Goal: Entertainment & Leisure: Consume media (video, audio)

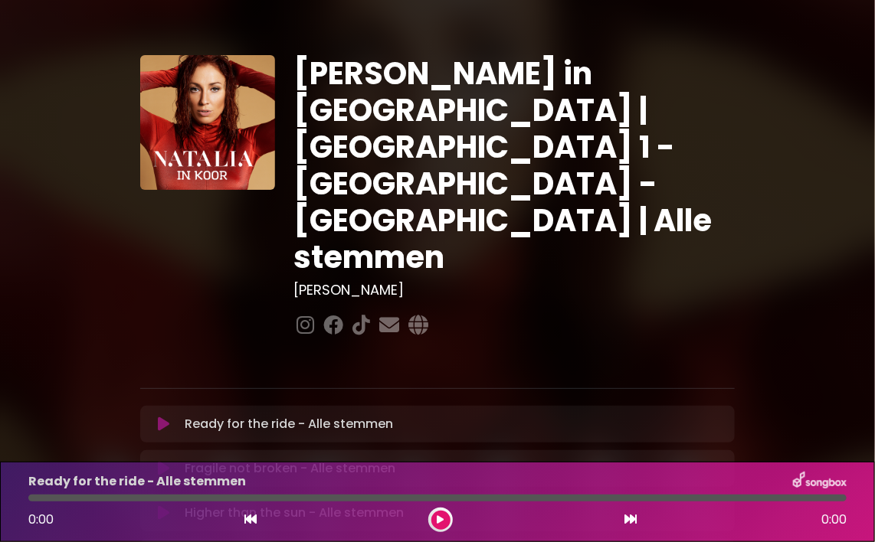
click at [159, 417] on icon at bounding box center [163, 424] width 11 height 15
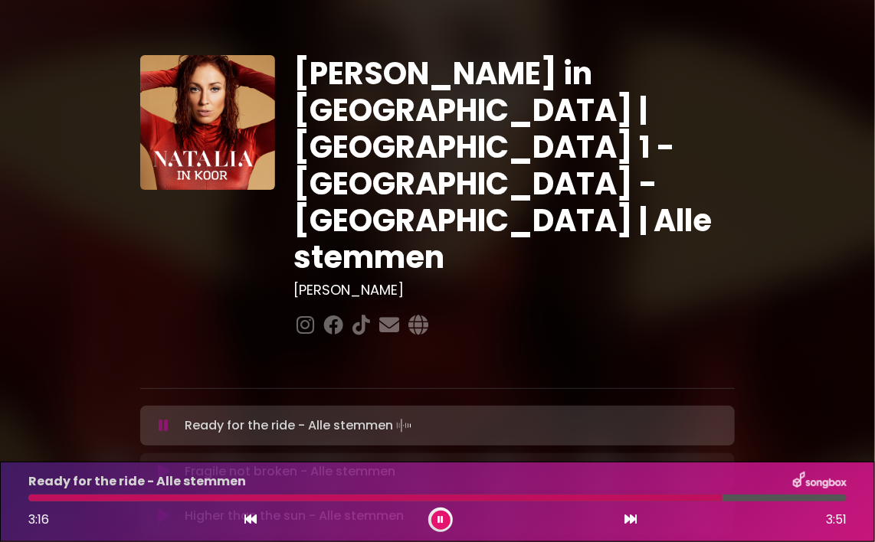
click at [441, 517] on icon at bounding box center [440, 519] width 6 height 9
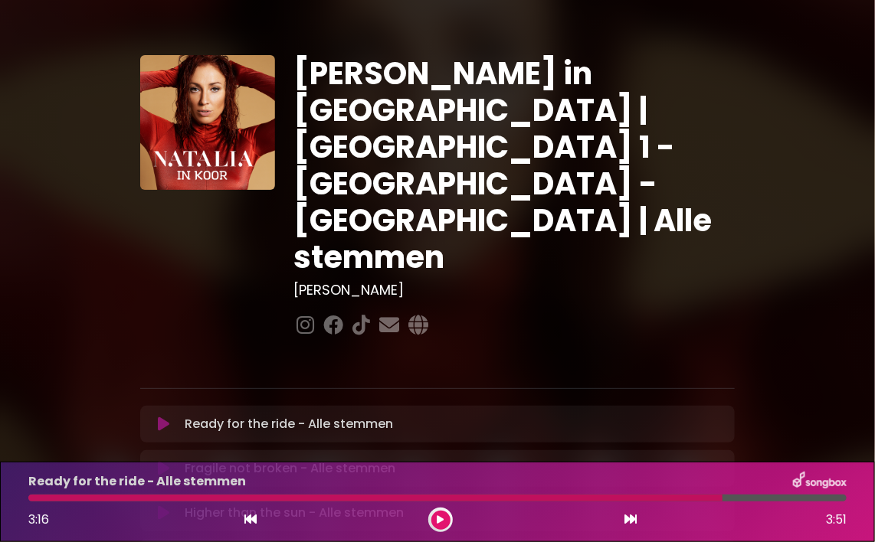
click at [601, 496] on div at bounding box center [375, 498] width 694 height 7
click at [560, 496] on div at bounding box center [375, 498] width 694 height 7
drag, startPoint x: 722, startPoint y: 497, endPoint x: 495, endPoint y: 502, distance: 226.8
click at [495, 502] on div "Ready for the ride - Alle stemmen 3:16 3:51" at bounding box center [437, 502] width 836 height 61
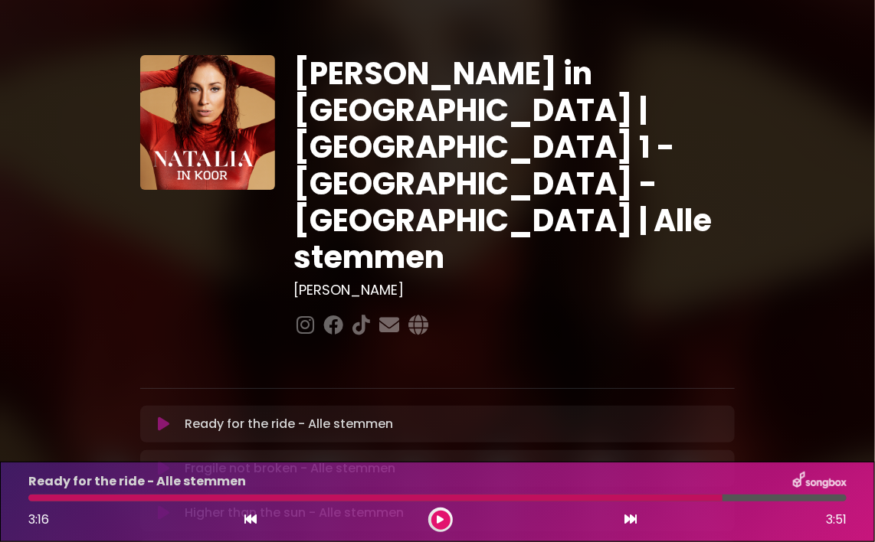
click at [495, 502] on div "Ready for the ride - Alle stemmen 3:16 3:51" at bounding box center [437, 502] width 836 height 61
drag, startPoint x: 520, startPoint y: 498, endPoint x: 394, endPoint y: 497, distance: 126.4
click at [394, 497] on div at bounding box center [375, 498] width 694 height 7
click at [499, 501] on div at bounding box center [375, 498] width 694 height 7
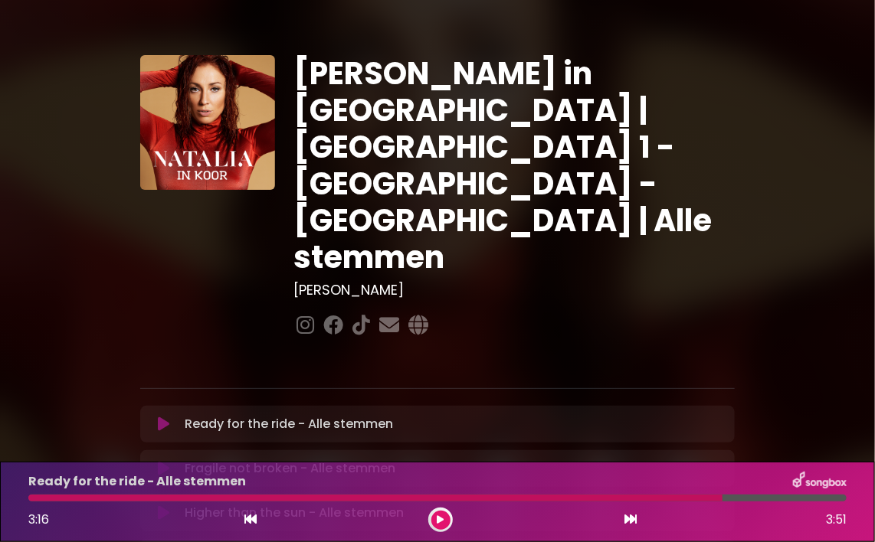
drag, startPoint x: 721, startPoint y: 496, endPoint x: 531, endPoint y: 495, distance: 190.0
click at [531, 495] on div at bounding box center [375, 498] width 694 height 7
click at [441, 516] on icon at bounding box center [440, 519] width 7 height 9
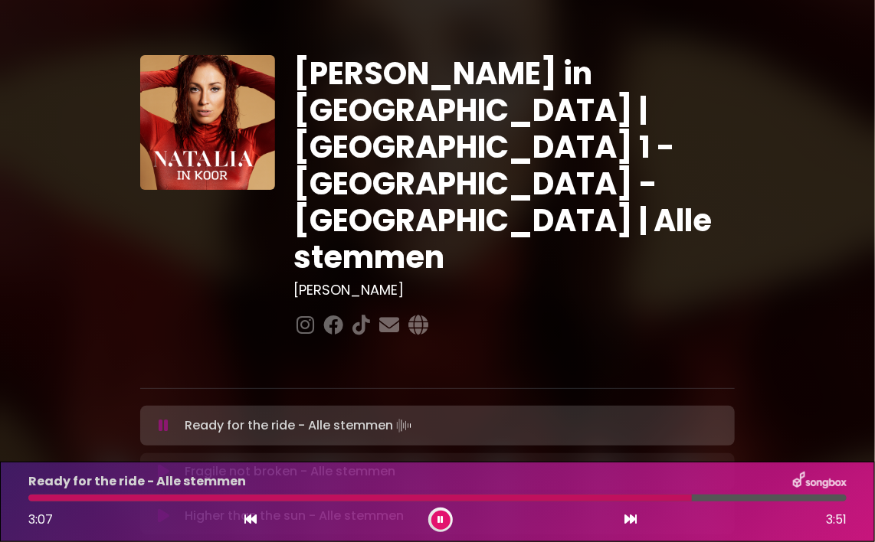
click at [441, 516] on icon at bounding box center [440, 519] width 6 height 9
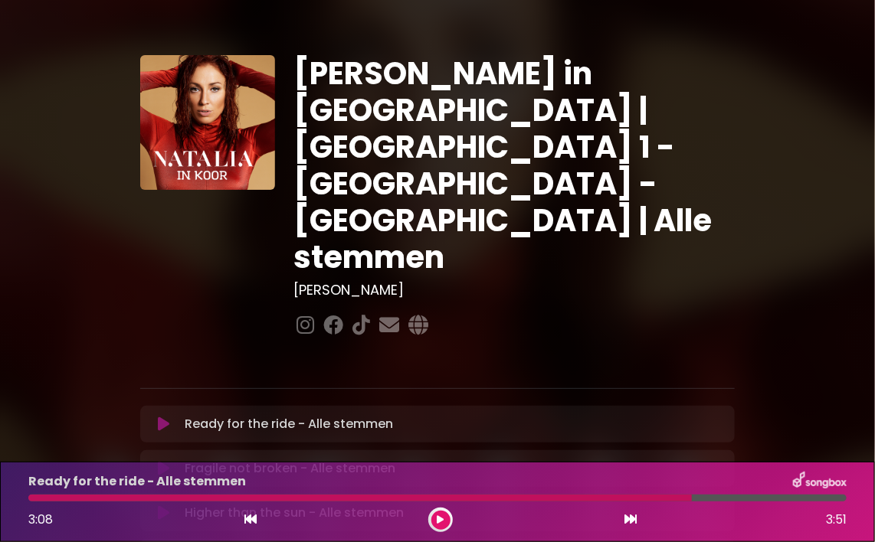
click at [441, 516] on icon at bounding box center [440, 519] width 7 height 9
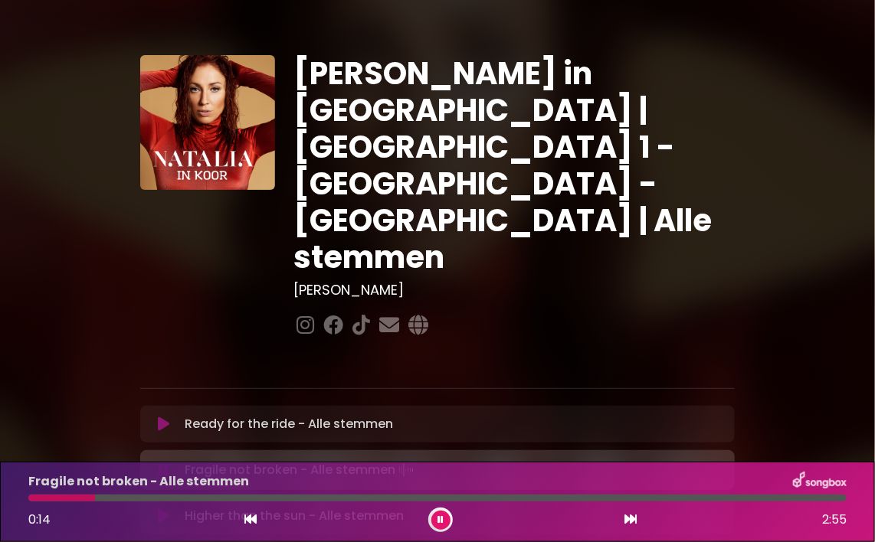
click at [441, 513] on button at bounding box center [440, 520] width 19 height 19
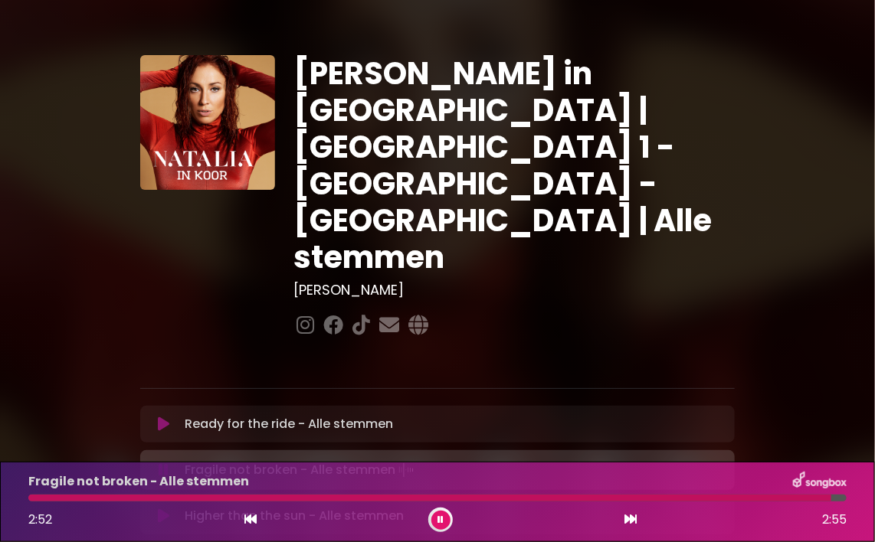
click at [441, 512] on button at bounding box center [440, 520] width 19 height 19
click at [32, 499] on div at bounding box center [430, 498] width 804 height 7
click at [245, 518] on icon at bounding box center [250, 519] width 12 height 12
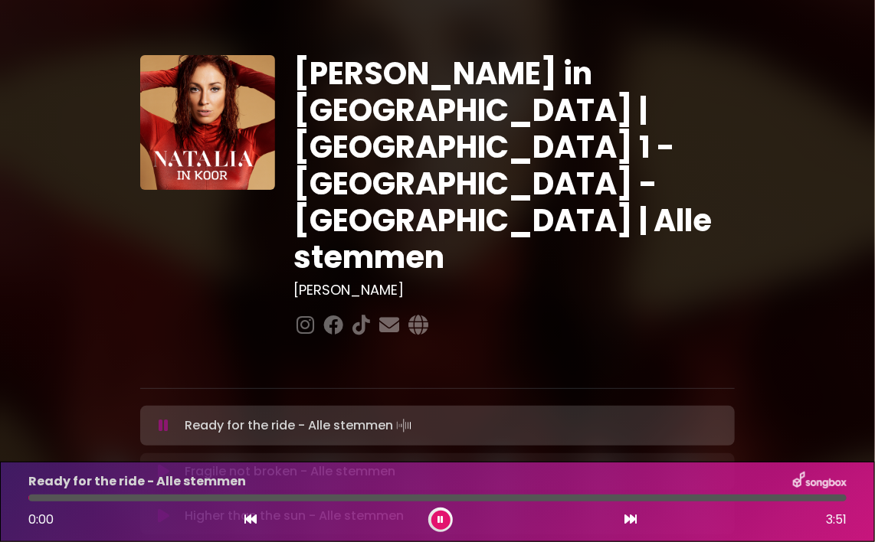
click at [634, 516] on icon at bounding box center [630, 519] width 12 height 12
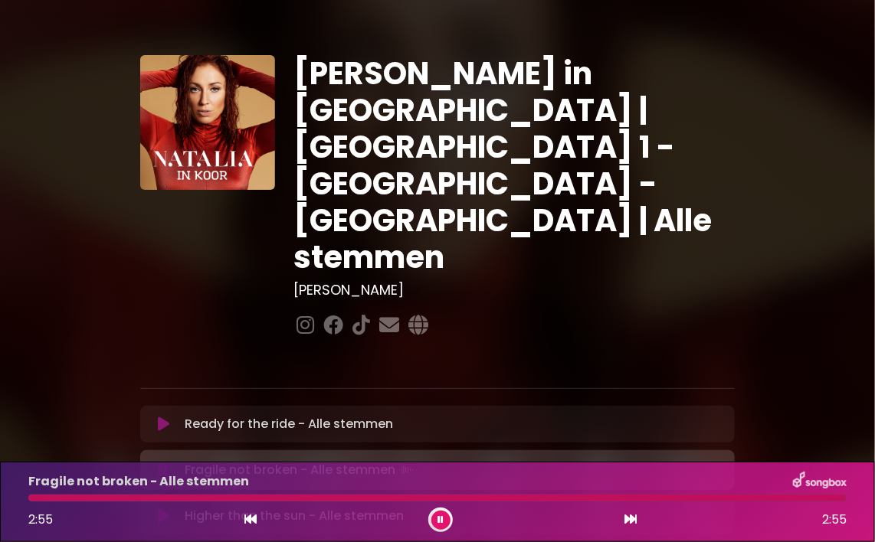
click at [443, 517] on button at bounding box center [440, 520] width 19 height 19
click at [443, 519] on icon at bounding box center [440, 519] width 7 height 9
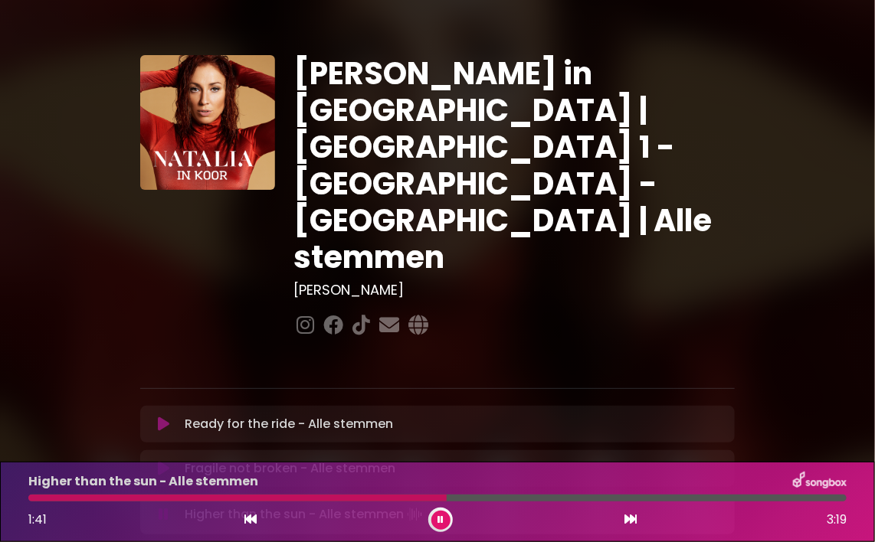
click at [443, 519] on icon at bounding box center [440, 519] width 6 height 9
click at [215, 493] on div "Higher than the sun - Alle stemmen 1:41 3:19" at bounding box center [437, 502] width 836 height 61
click at [440, 521] on icon at bounding box center [440, 519] width 7 height 9
click at [103, 496] on div at bounding box center [240, 498] width 424 height 7
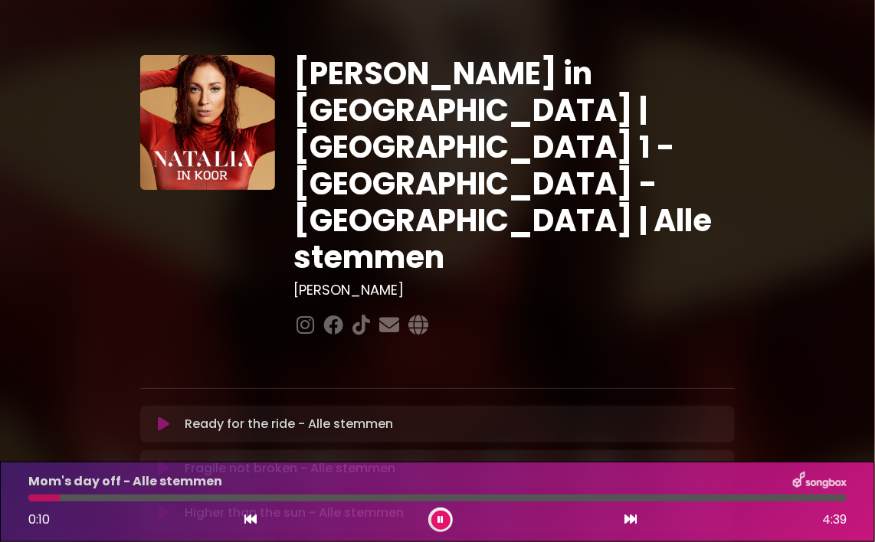
click at [439, 515] on button at bounding box center [440, 520] width 19 height 19
click at [441, 522] on icon at bounding box center [440, 519] width 7 height 9
click at [441, 522] on icon at bounding box center [440, 519] width 6 height 9
click at [437, 522] on icon at bounding box center [440, 519] width 7 height 9
click at [440, 521] on icon at bounding box center [440, 519] width 6 height 9
